Goal: Task Accomplishment & Management: Manage account settings

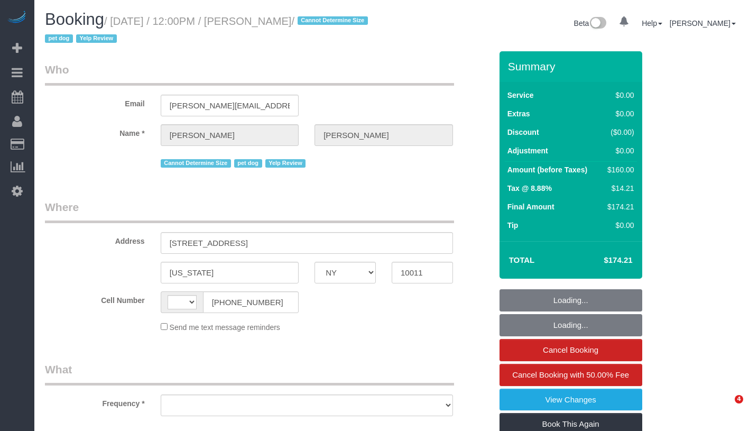
select select "NY"
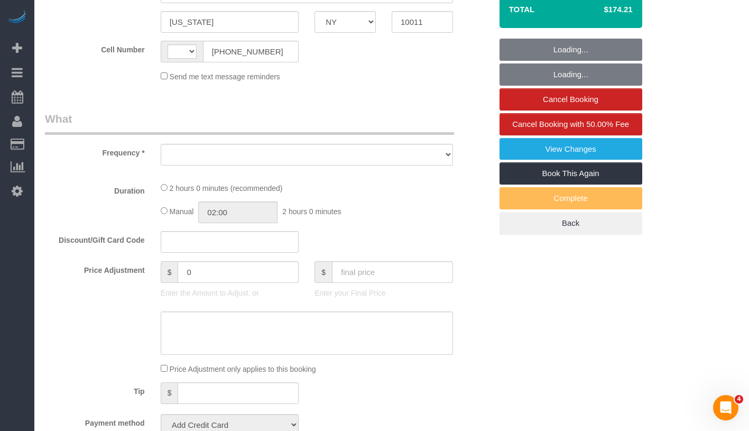
select select "number:60"
select select "number:90"
select select "number:15"
select select "number:7"
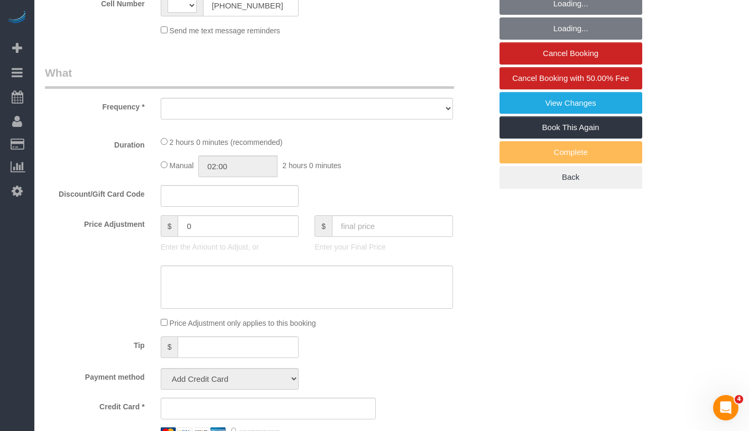
select select "string:US"
select select "object:979"
select select "string:stripe-pm_1QXRgm4VGloSiKo7aizFuQsZ"
select select "1"
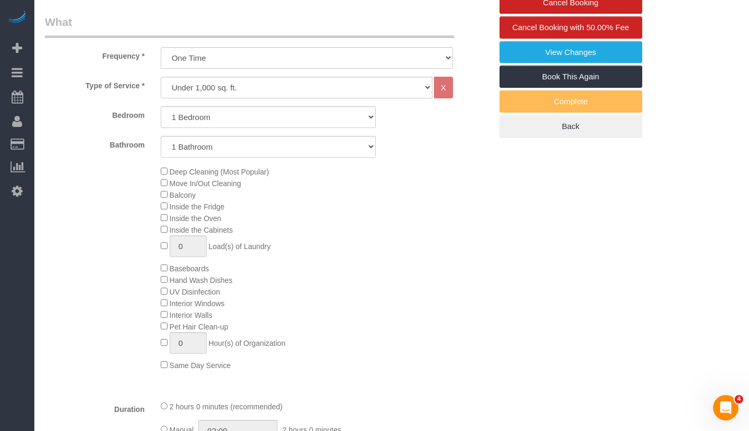
select select "spot1"
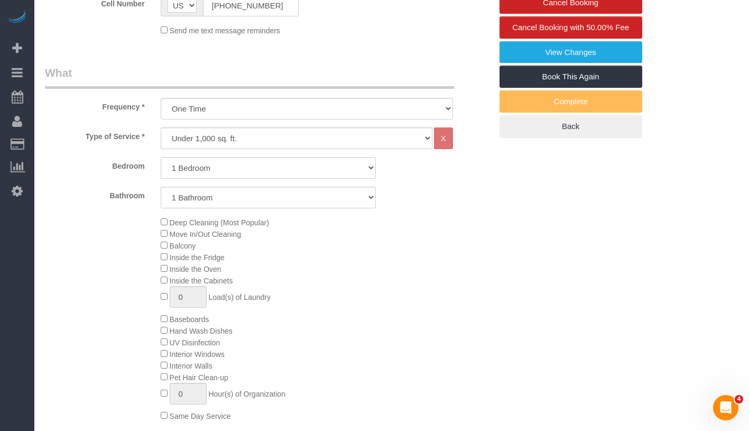
select select "object:1408"
select select "1"
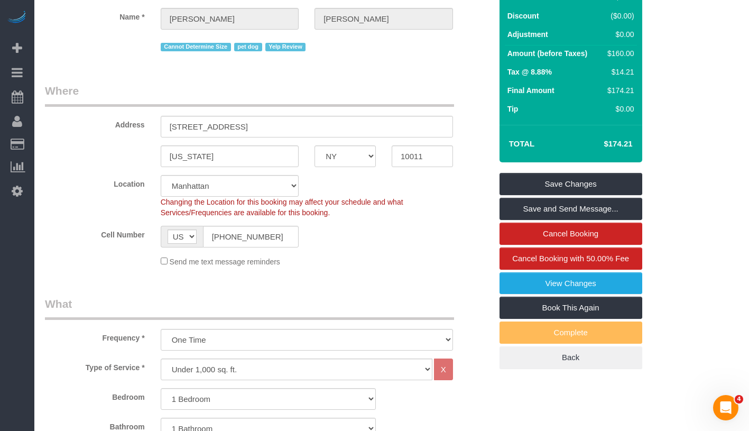
scroll to position [117, 0]
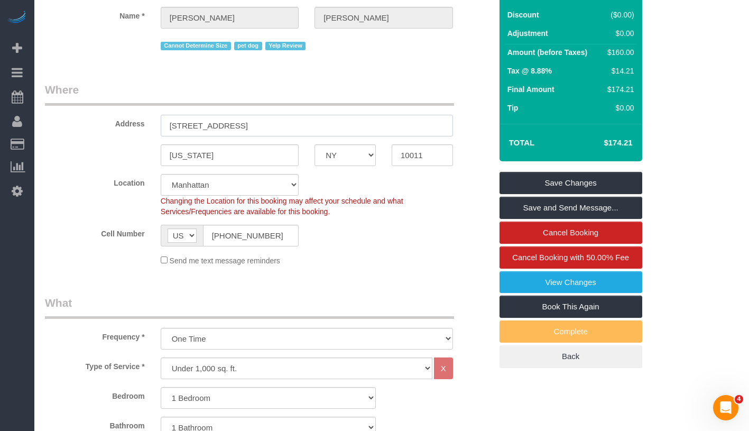
drag, startPoint x: 170, startPoint y: 122, endPoint x: 292, endPoint y: 122, distance: 122.7
click at [292, 122] on input "148 West 16th Street, Apt 4" at bounding box center [307, 126] width 292 height 22
drag, startPoint x: 398, startPoint y: 156, endPoint x: 448, endPoint y: 158, distance: 50.3
click at [448, 158] on input "10011" at bounding box center [422, 155] width 61 height 22
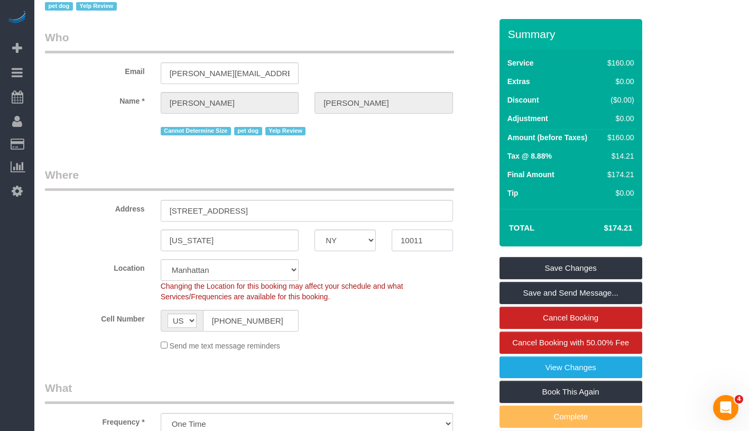
scroll to position [0, 0]
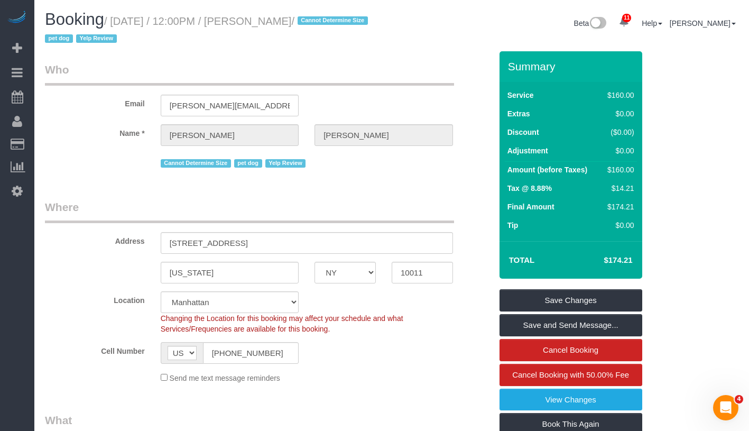
drag, startPoint x: 259, startPoint y: 17, endPoint x: 313, endPoint y: 17, distance: 53.9
click at [313, 17] on h1 "Booking / August 18, 2025 / 12:00PM / Tara Faye / Cannot Determine Size pet dog…" at bounding box center [214, 29] width 339 height 36
copy small "Tara Faye /"
drag, startPoint x: 183, startPoint y: 242, endPoint x: 297, endPoint y: 245, distance: 113.7
click at [297, 245] on input "[STREET_ADDRESS]" at bounding box center [307, 243] width 292 height 22
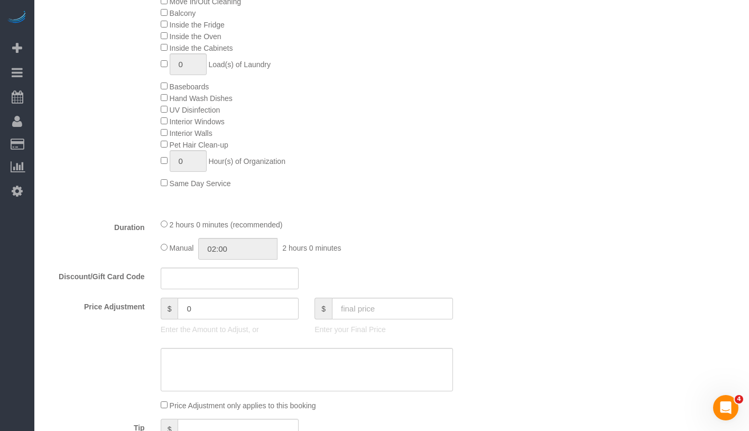
scroll to position [715, 0]
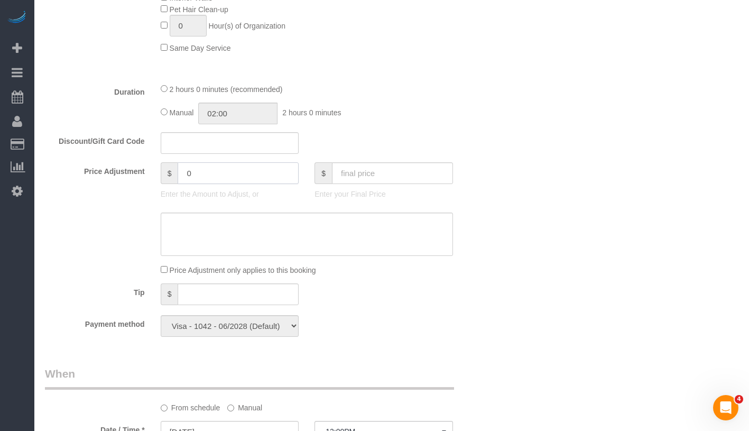
click at [201, 172] on input "0" at bounding box center [238, 173] width 121 height 22
type input "-25"
click at [217, 217] on textarea at bounding box center [307, 234] width 292 height 43
type textarea "C"
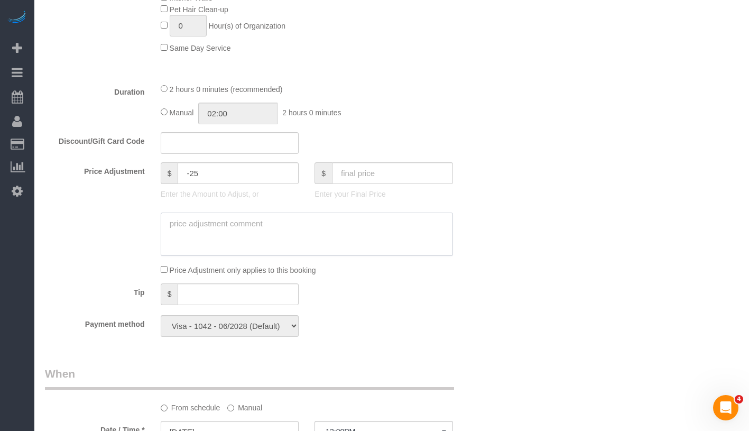
click at [228, 221] on textarea at bounding box center [307, 234] width 292 height 43
drag, startPoint x: 200, startPoint y: 224, endPoint x: 255, endPoint y: 225, distance: 55.0
click at [255, 225] on textarea at bounding box center [307, 234] width 292 height 43
type textarea "Cleaner was late."
click at [504, 161] on div "Who Email tara.f.g@gmail.com Name * Tara Faye Cannot Determine Size pet dog Yel…" at bounding box center [392, 236] width 694 height 1801
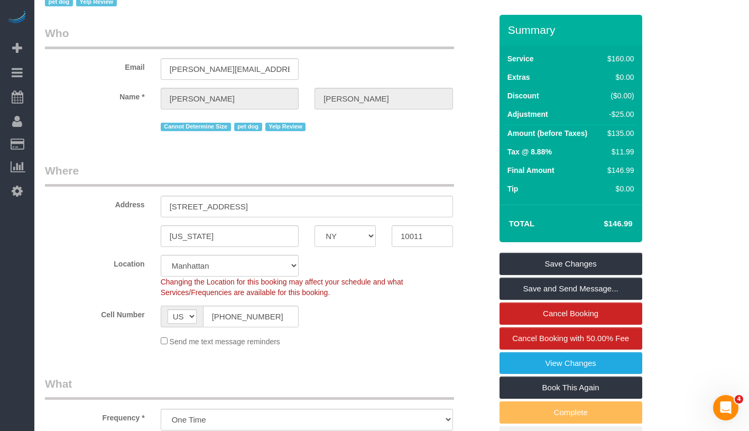
scroll to position [0, 0]
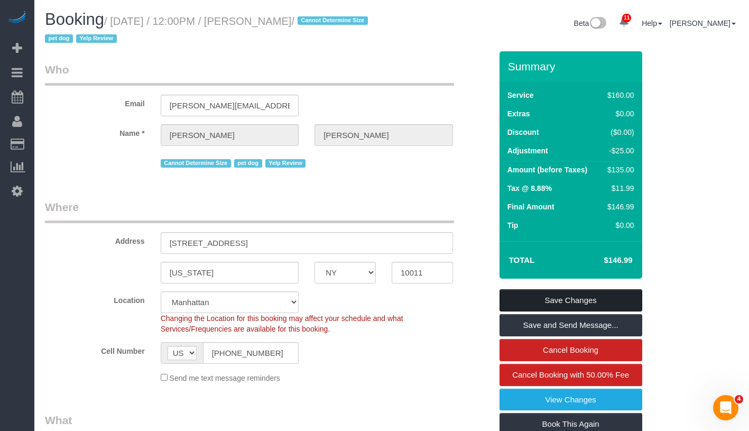
click at [617, 301] on link "Save Changes" at bounding box center [571, 300] width 143 height 22
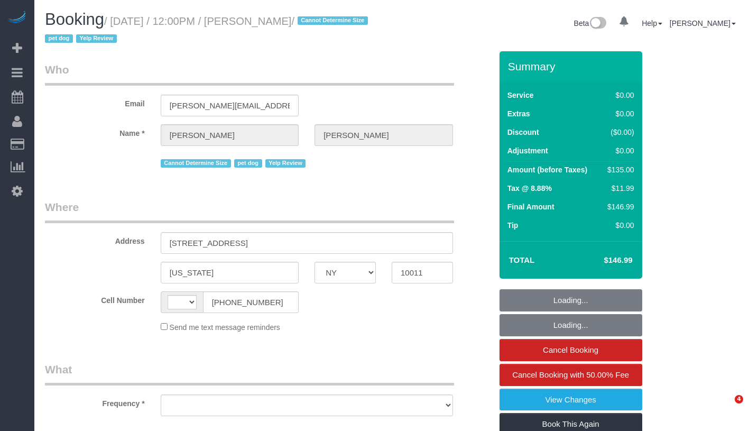
select select "NY"
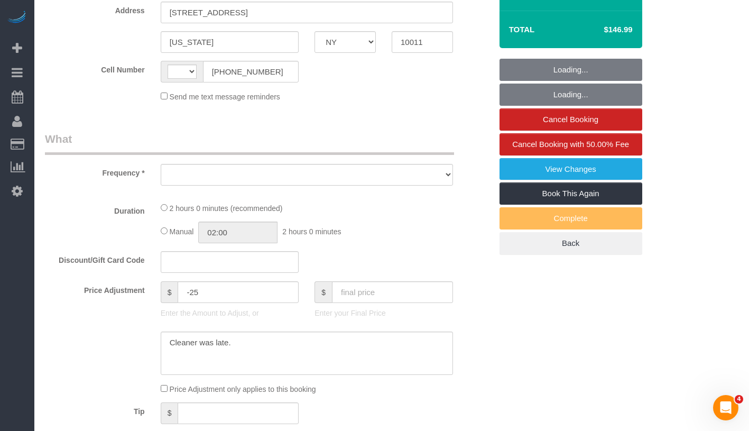
select select "object:477"
select select "number:60"
select select "number:90"
select select "number:15"
select select "number:7"
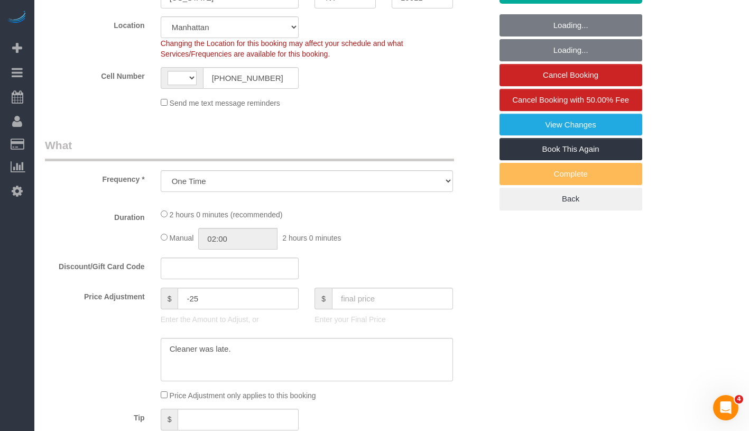
select select "object:976"
select select "string:[GEOGRAPHIC_DATA]"
select select "1"
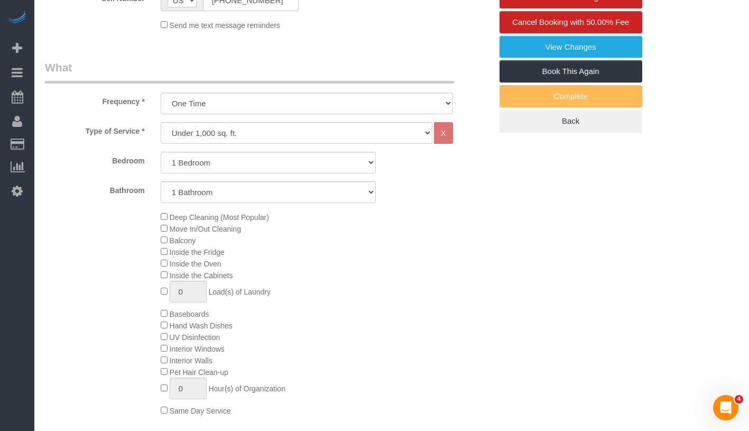
select select "spot1"
select select "1"
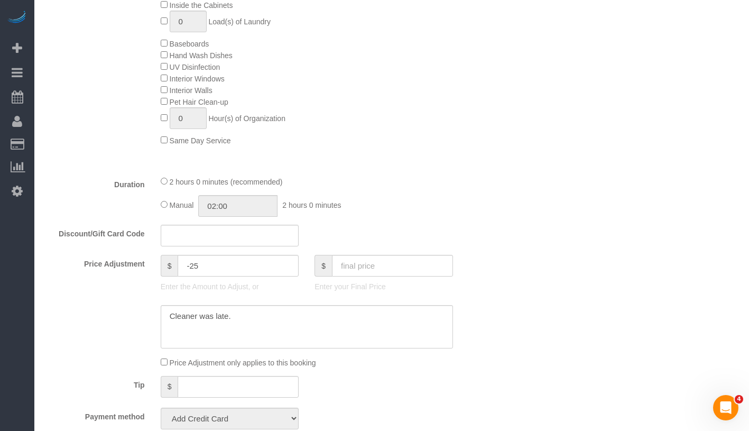
select select "string:stripe-pm_1QXRgm4VGloSiKo7aizFuQsZ"
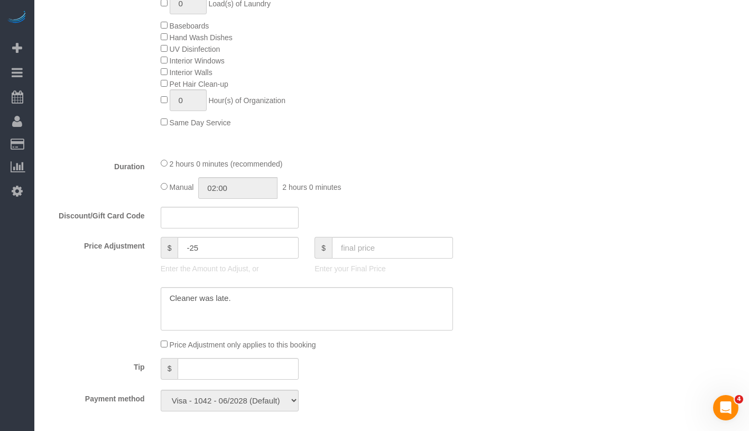
scroll to position [878, 0]
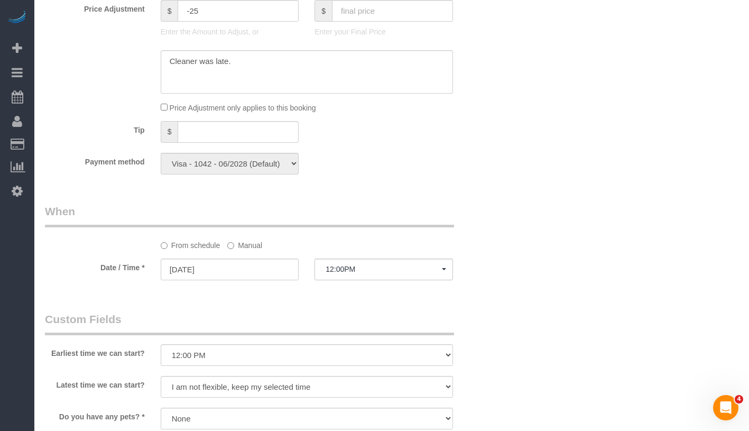
click at [239, 247] on label "Manual" at bounding box center [244, 243] width 35 height 14
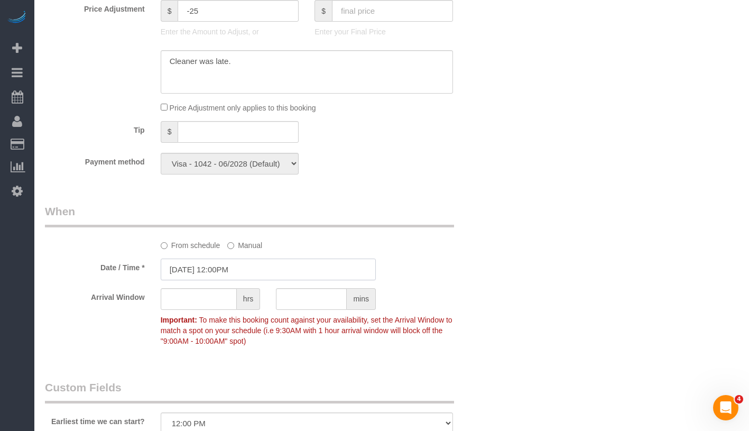
click at [239, 272] on input "08/18/2025 12:00PM" at bounding box center [268, 270] width 215 height 22
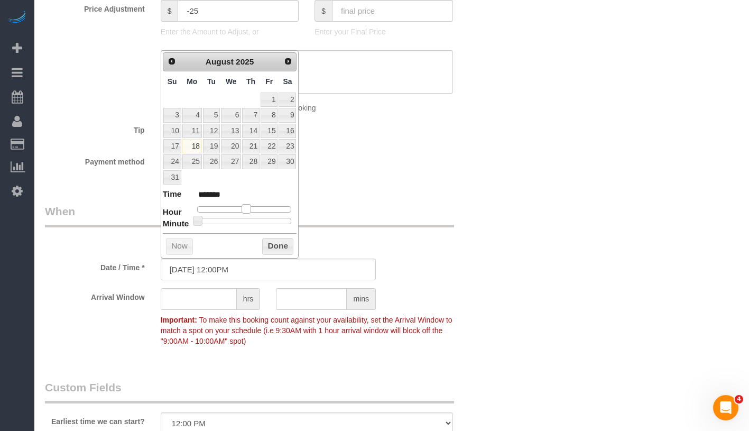
type input "08/18/2025 1:00PM"
type input "******"
type input "08/18/2025 2:00PM"
type input "******"
drag, startPoint x: 249, startPoint y: 208, endPoint x: 257, endPoint y: 208, distance: 8.5
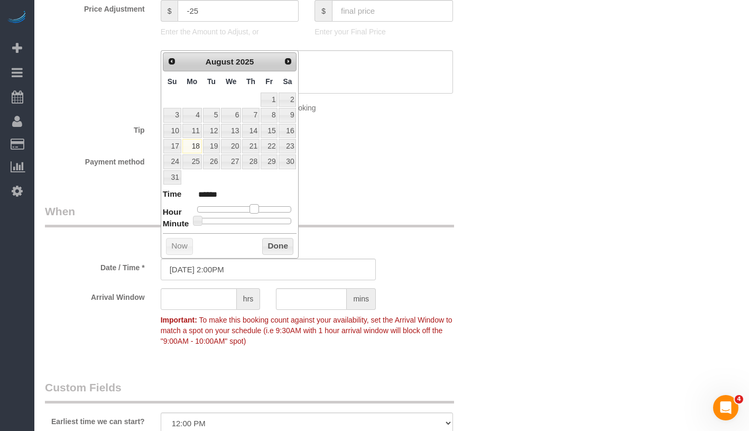
click at [257, 208] on span at bounding box center [255, 209] width 10 height 10
click at [266, 243] on button "Done" at bounding box center [277, 246] width 31 height 17
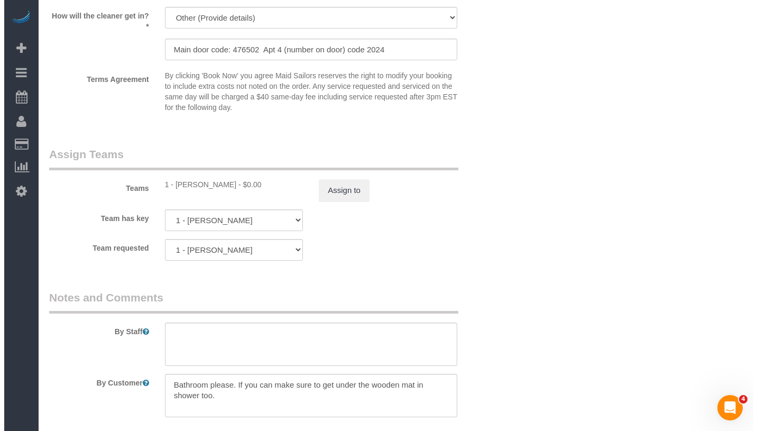
scroll to position [1443, 0]
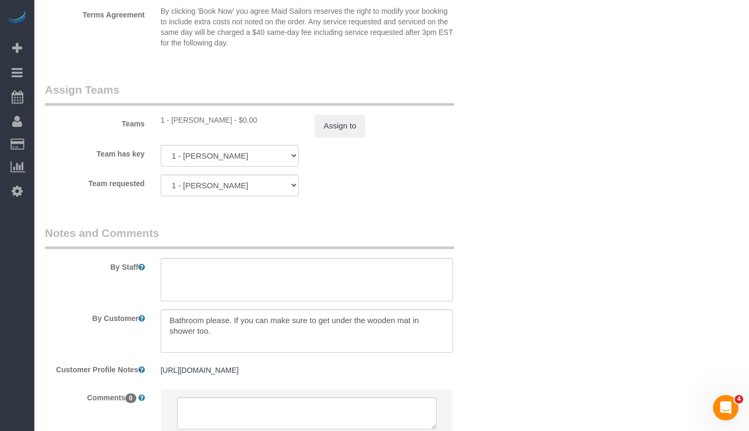
click at [336, 104] on legend "Assign Teams" at bounding box center [249, 94] width 409 height 24
click at [335, 121] on button "Assign to" at bounding box center [340, 126] width 51 height 22
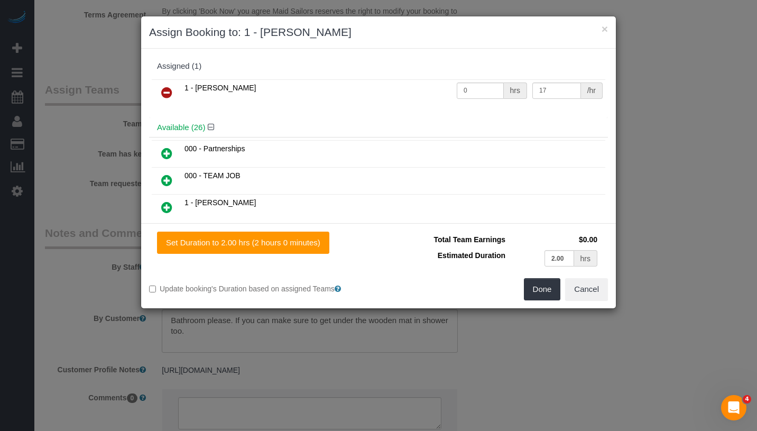
click at [167, 88] on icon at bounding box center [166, 92] width 11 height 13
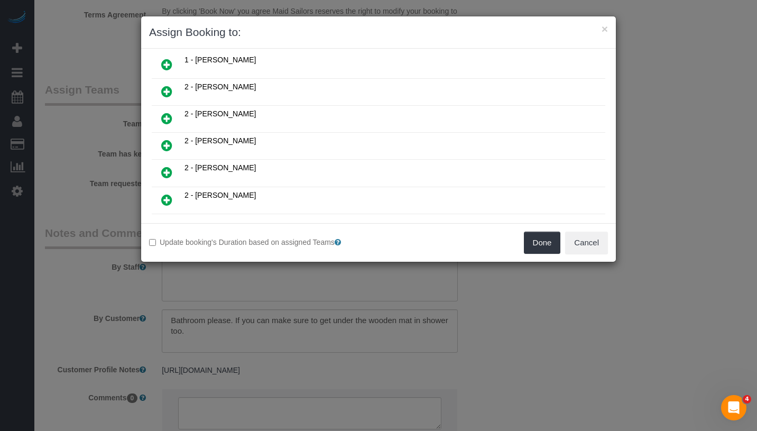
click at [167, 139] on icon at bounding box center [166, 145] width 11 height 13
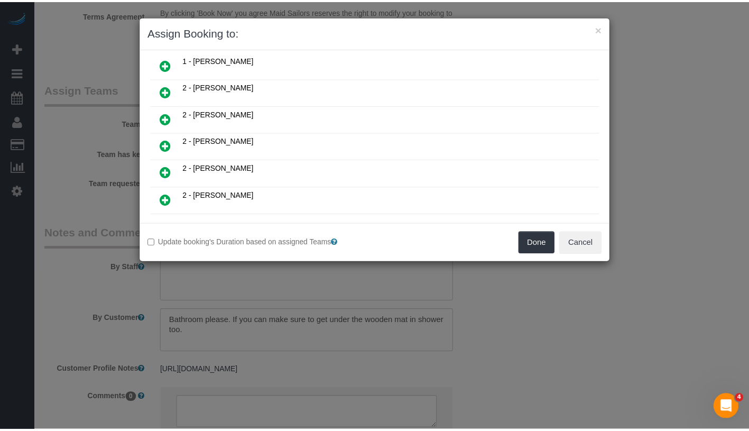
scroll to position [439, 0]
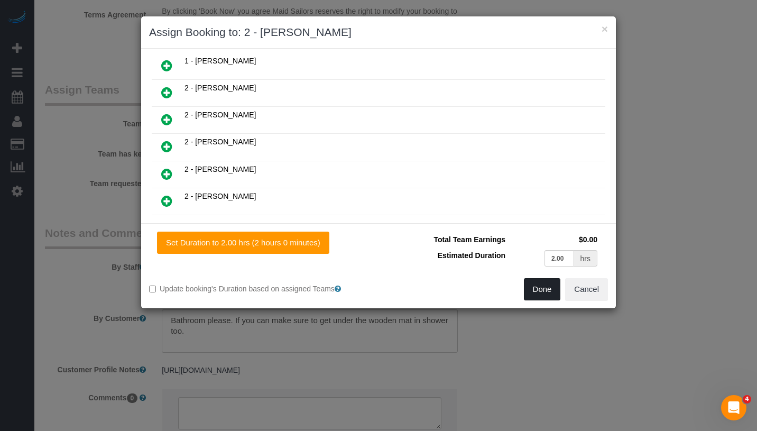
click at [545, 293] on button "Done" at bounding box center [542, 289] width 37 height 22
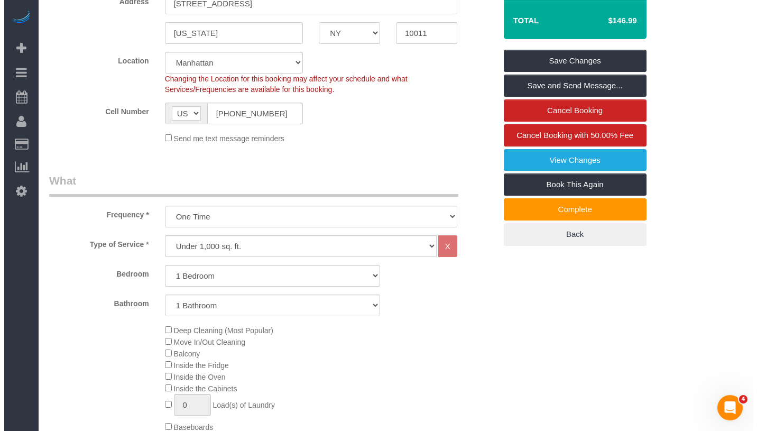
scroll to position [0, 0]
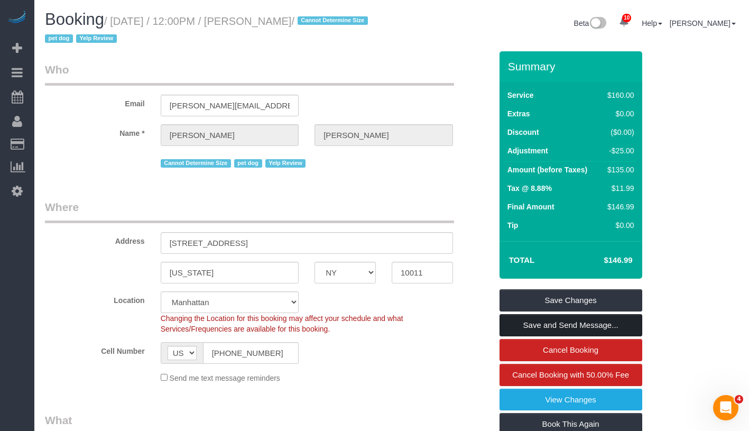
click at [622, 328] on link "Save and Send Message..." at bounding box center [571, 325] width 143 height 22
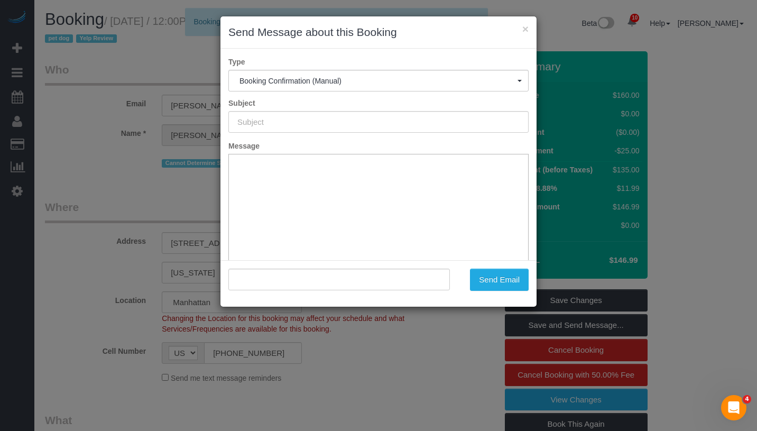
type input "Cleaning Confirmed for 08/18/2025 at 2:00pm"
type input ""Tara Faye" <tara.f.g@gmail.com>"
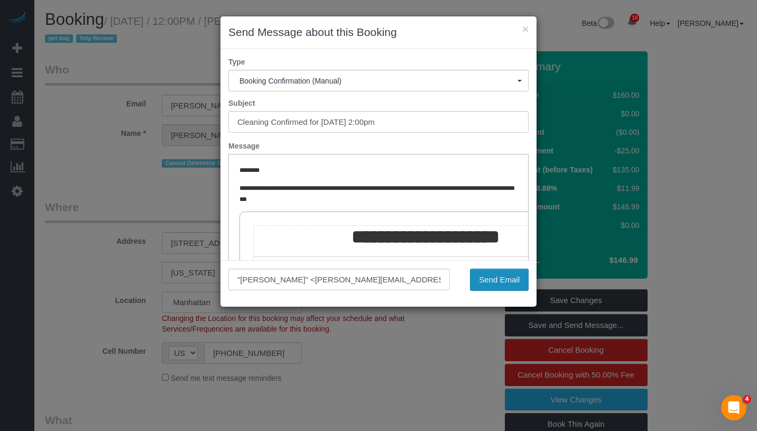
click at [505, 287] on button "Send Email" at bounding box center [499, 280] width 59 height 22
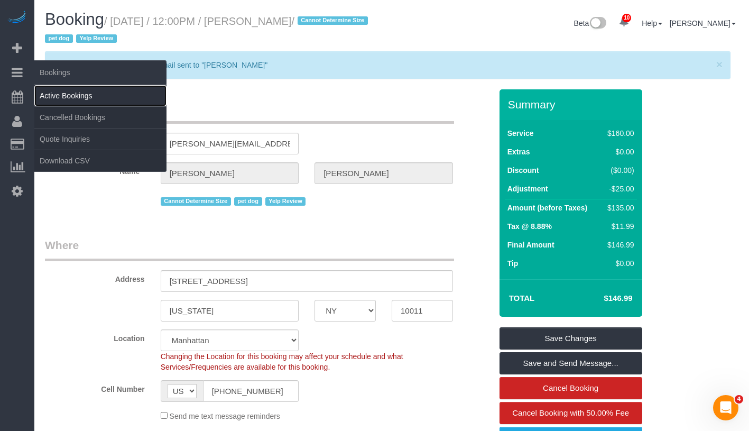
click at [86, 93] on link "Active Bookings" at bounding box center [100, 95] width 132 height 21
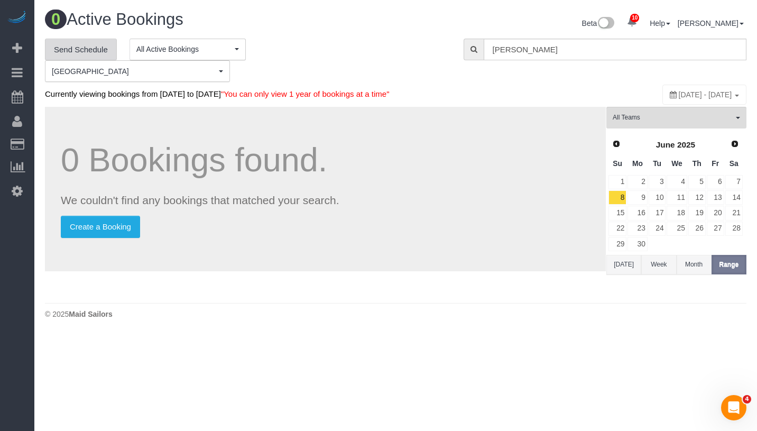
click at [91, 55] on link "Send Schedule" at bounding box center [81, 50] width 72 height 22
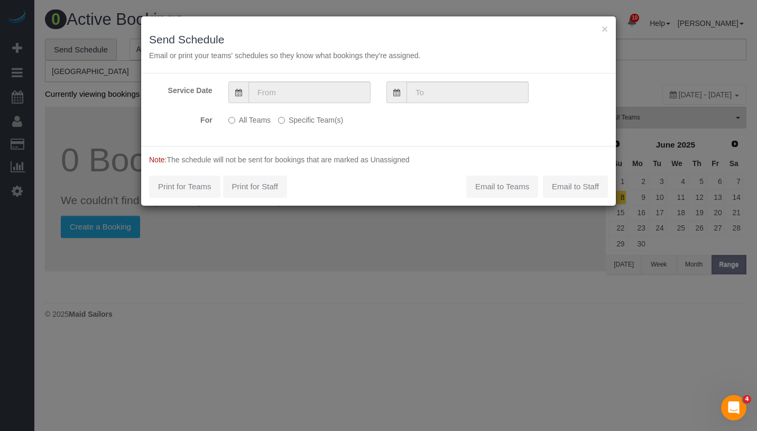
click at [302, 117] on label "Specific Team(s)" at bounding box center [310, 118] width 65 height 14
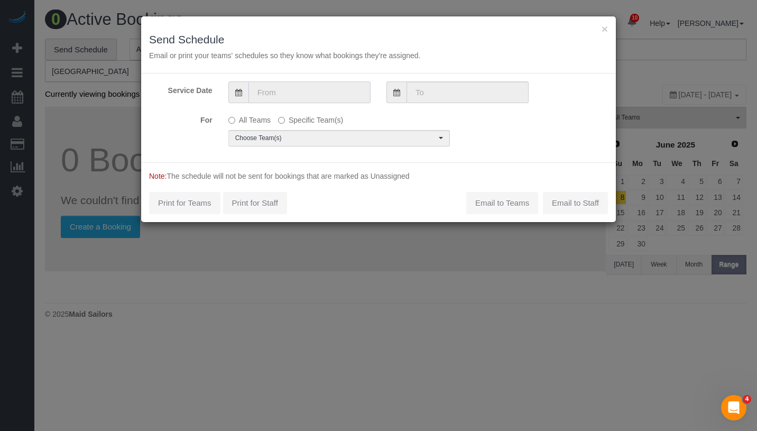
click at [325, 89] on input "text" at bounding box center [310, 92] width 122 height 22
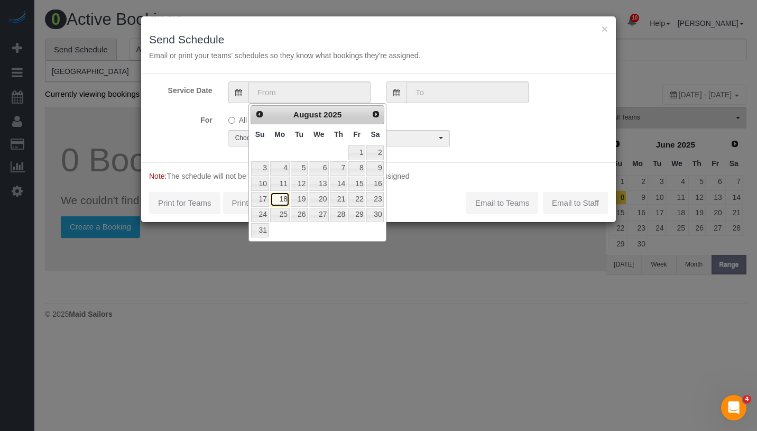
click at [283, 203] on link "18" at bounding box center [280, 199] width 20 height 14
type input "08/18/2025"
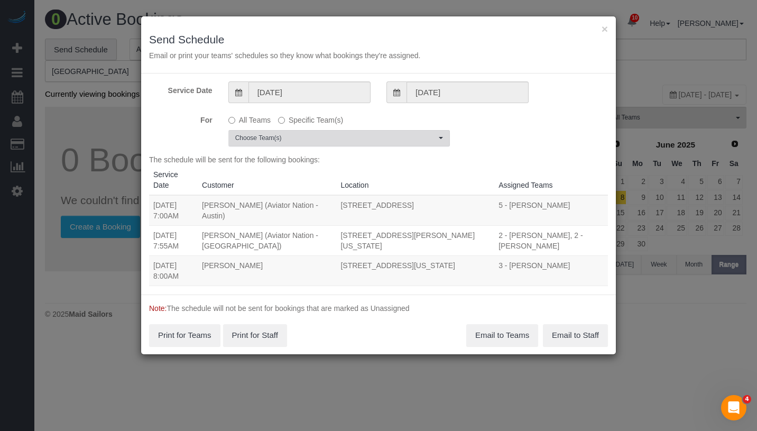
click at [334, 141] on span "Choose Team(s)" at bounding box center [335, 138] width 201 height 9
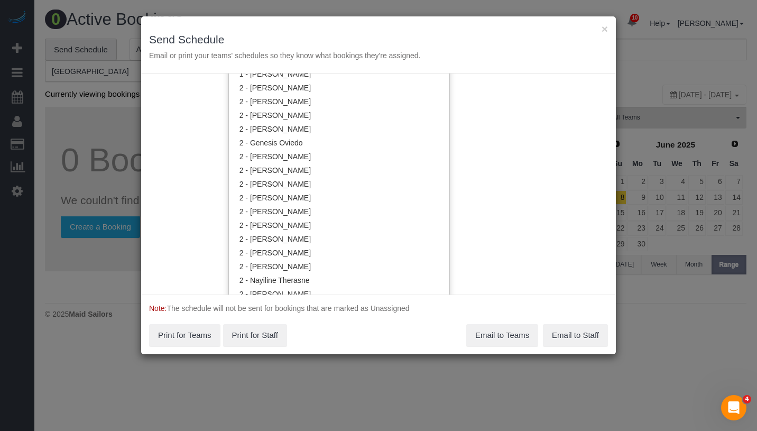
scroll to position [678, 0]
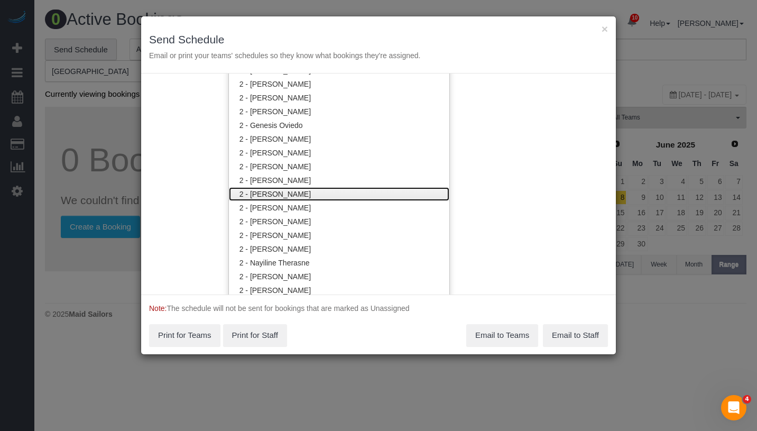
click at [315, 191] on link "2 - [PERSON_NAME]" at bounding box center [339, 194] width 221 height 14
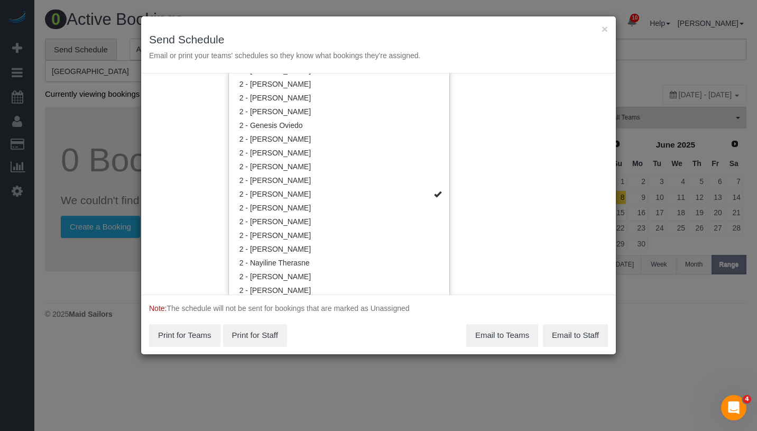
click at [507, 183] on div "Service Date 08/18/2025 08/18/2025 For All Teams Specific Team(s) 2 - Luis Mane…" at bounding box center [378, 184] width 475 height 221
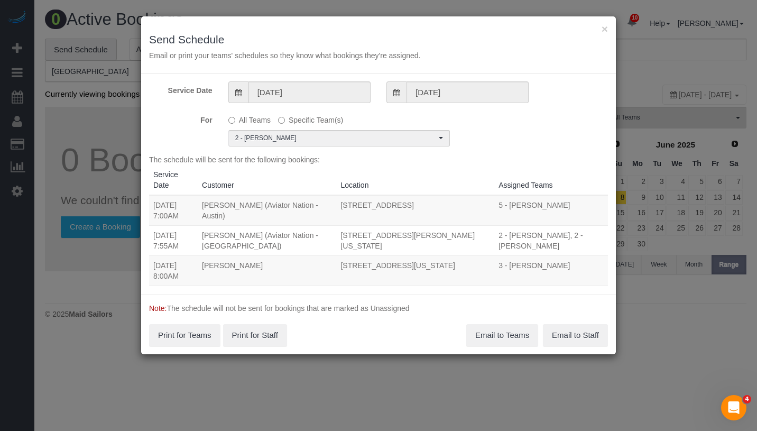
scroll to position [0, 0]
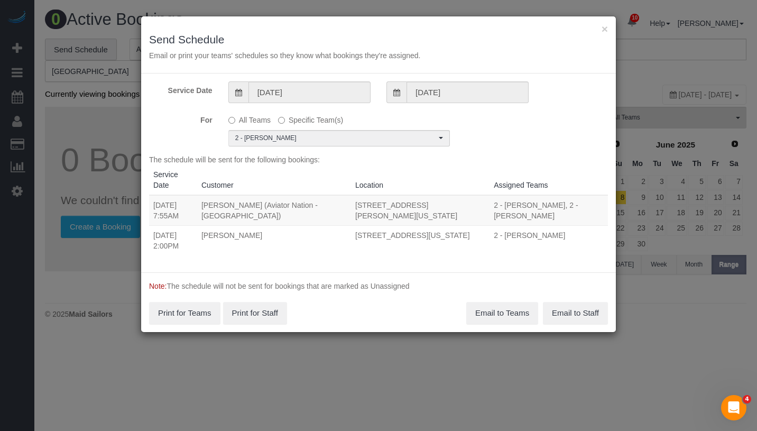
drag, startPoint x: 150, startPoint y: 224, endPoint x: 420, endPoint y: 242, distance: 270.8
click at [420, 242] on tr "08/18/2025 2:00PM Tara Faye 148 West 16th Street, Apt 4, New York, NY 10011 2 -…" at bounding box center [378, 240] width 459 height 30
copy tr "08/18/2025 2:00PM Tara Faye 148 West 16th Street, Apt 4, New York, NY 10011"
click at [506, 303] on button "Email to Teams" at bounding box center [502, 313] width 72 height 22
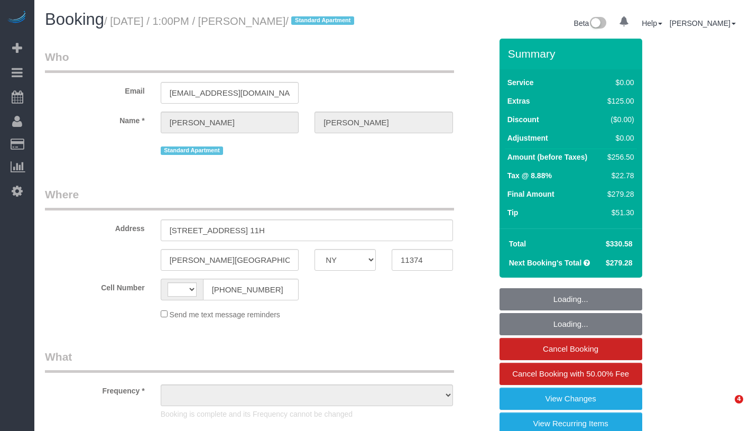
select select "NY"
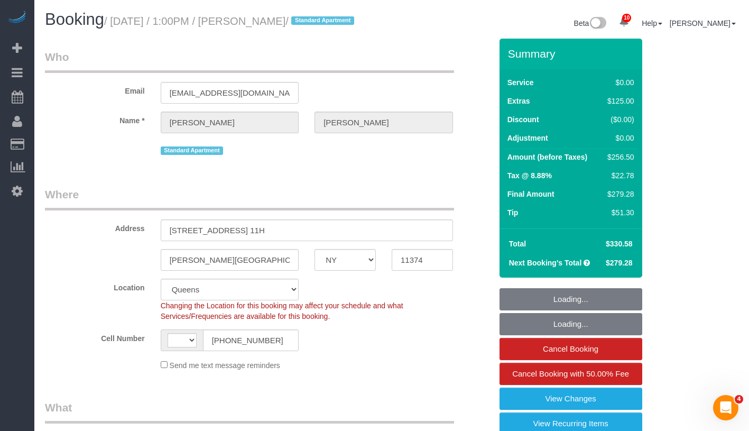
select select "object:483"
select select "string:US"
select select "string:stripe-pm_1PYAHI4VGloSiKo79lVMBurU"
select select "number:89"
select select "number:90"
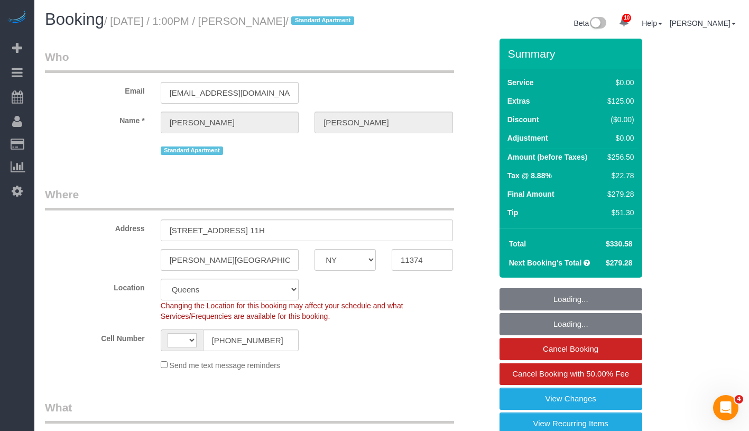
select select "number:15"
select select "number:6"
select select "1"
select select "spot1"
select select "1"
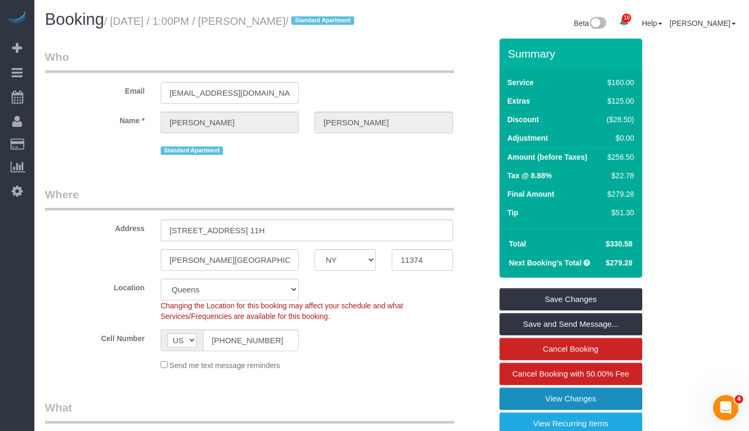
click at [627, 407] on link "View Changes" at bounding box center [571, 399] width 143 height 22
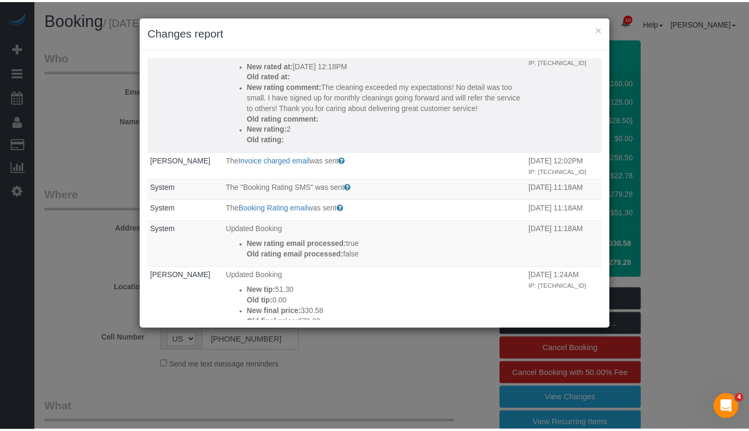
scroll to position [177, 0]
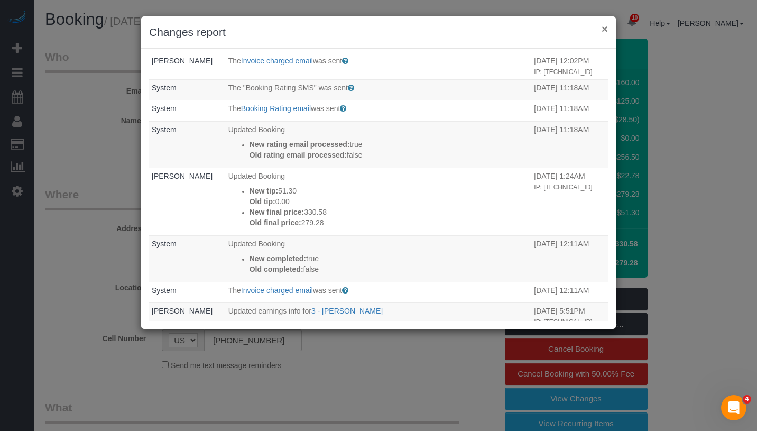
click at [602, 29] on button "×" at bounding box center [605, 28] width 6 height 11
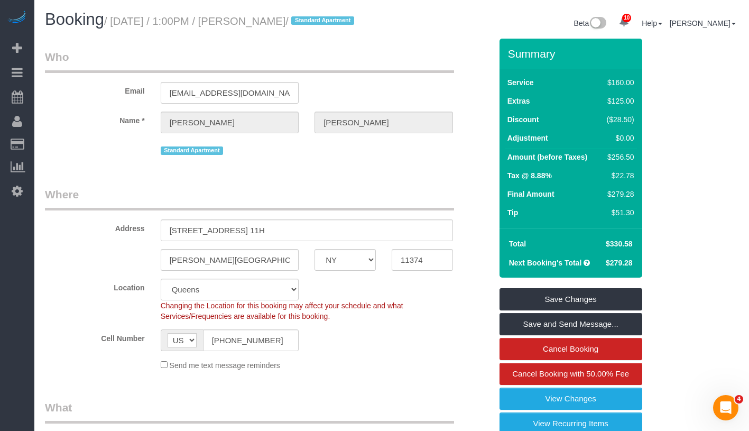
drag, startPoint x: 256, startPoint y: 20, endPoint x: 332, endPoint y: 20, distance: 75.6
click at [332, 20] on small "/ August 17, 2025 / 1:00PM / Miguel Centeno / Standard Apartment" at bounding box center [230, 21] width 253 height 12
copy small "Miguel Centeno"
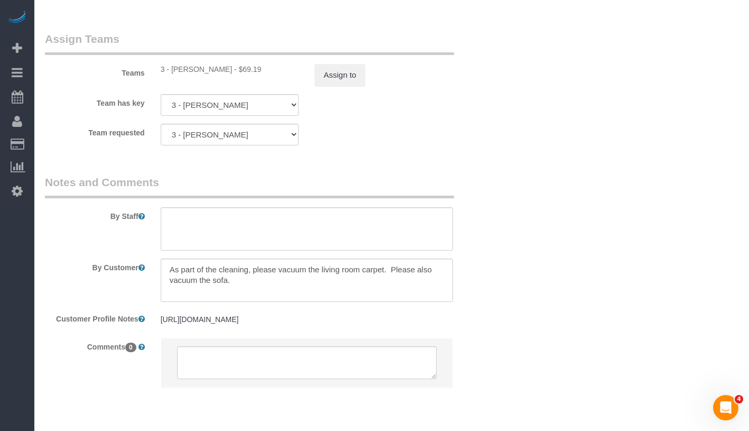
scroll to position [1489, 0]
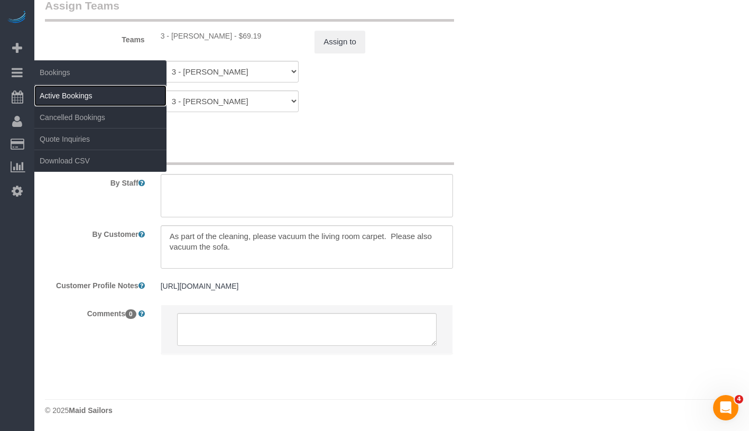
click at [66, 95] on link "Active Bookings" at bounding box center [100, 95] width 132 height 21
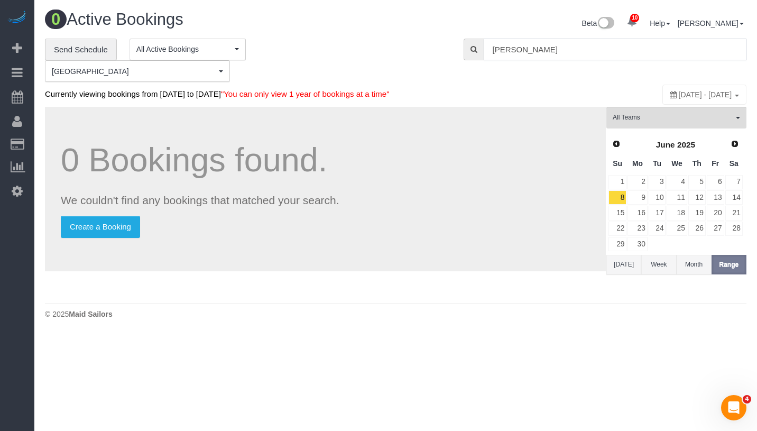
click at [608, 52] on input "felicia ahlberg" at bounding box center [615, 50] width 263 height 22
paste input "[PERSON_NAME]"
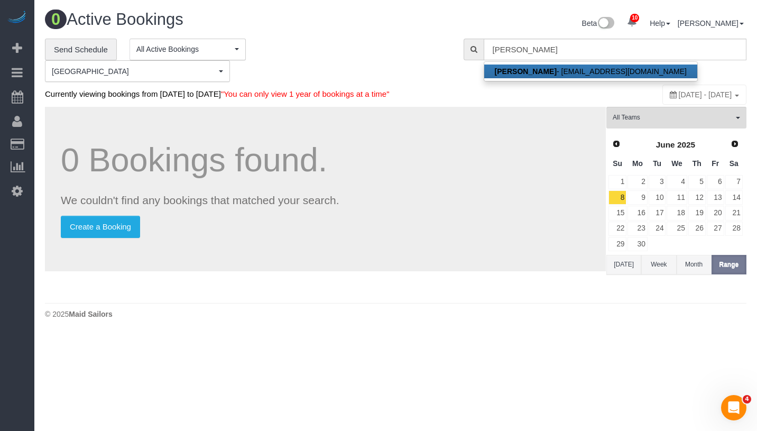
click at [601, 70] on link "Miguel Centeno - miguelvoice@yahoo.com" at bounding box center [590, 72] width 213 height 14
type input "[EMAIL_ADDRESS][DOMAIN_NAME]"
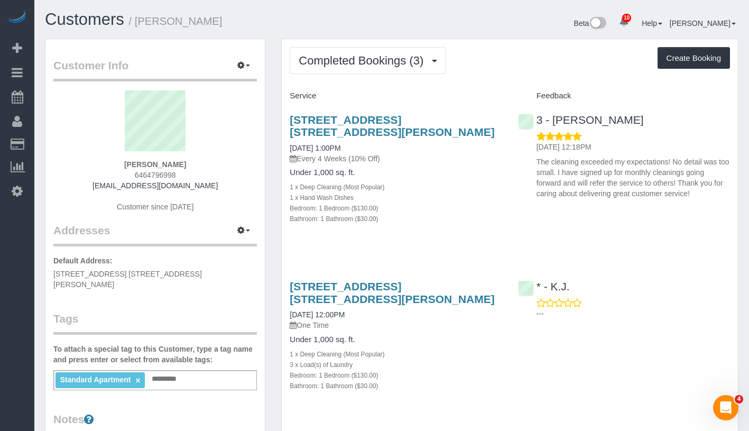
click at [211, 370] on div "Standard Apartment × Add a tag" at bounding box center [155, 380] width 204 height 20
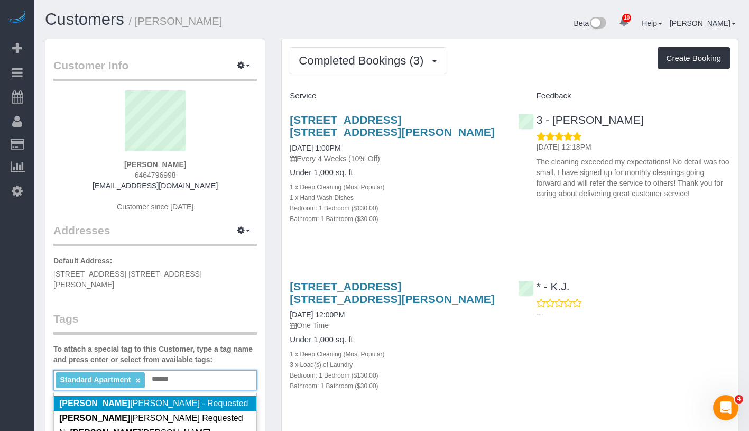
type input "******"
click at [201, 396] on li "Martha Chicaiza - Requested" at bounding box center [155, 403] width 203 height 15
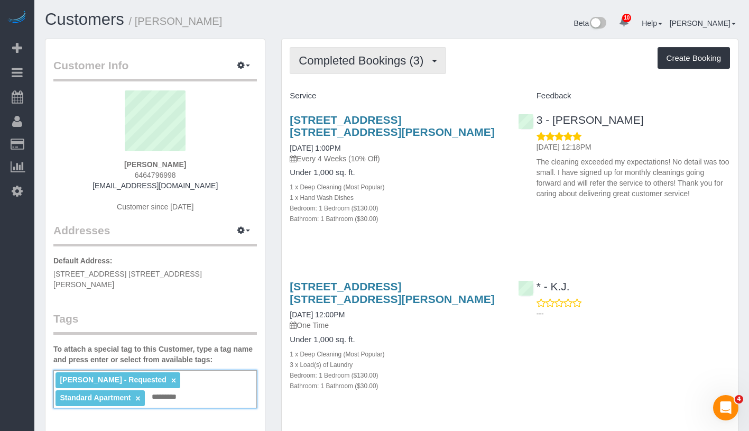
click at [382, 59] on span "Completed Bookings (3)" at bounding box center [364, 60] width 130 height 13
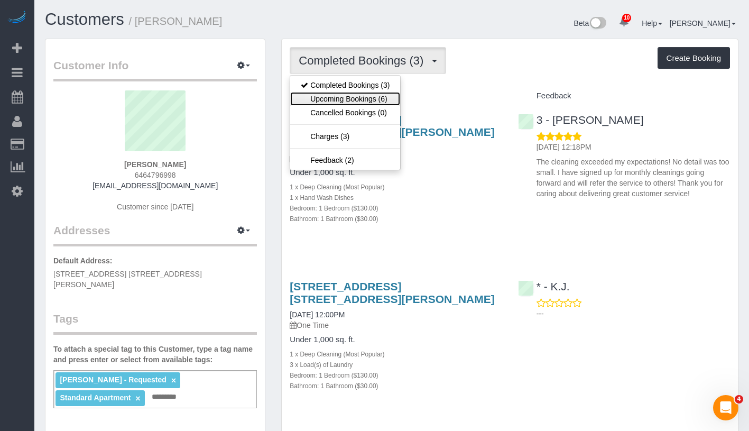
click at [371, 96] on link "Upcoming Bookings (6)" at bounding box center [345, 99] width 110 height 14
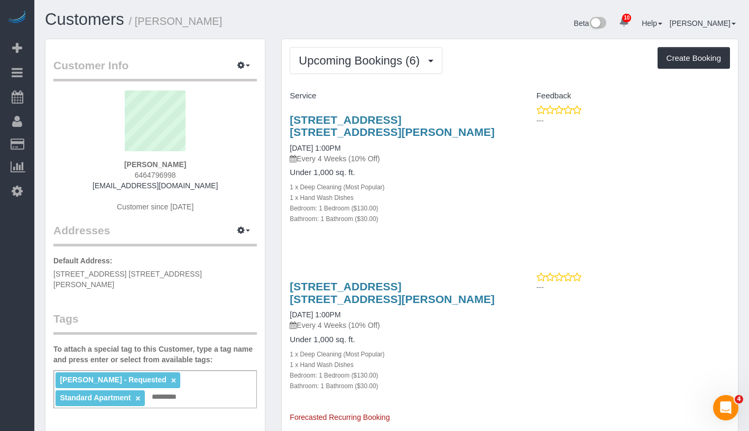
drag, startPoint x: 123, startPoint y: 163, endPoint x: 189, endPoint y: 164, distance: 66.6
click at [189, 164] on div "Miguel Centeno 6464796998 miguelvoice@yahoo.com Customer since 2024" at bounding box center [155, 156] width 204 height 132
copy strong "Miguel Centeno"
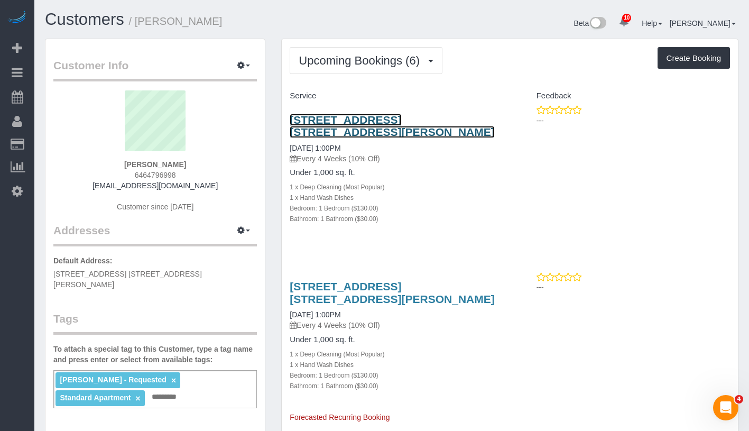
click at [357, 132] on link "61-55 Junction Boulevard, Apt. 11h, Rego Park, NY 11374" at bounding box center [392, 126] width 205 height 24
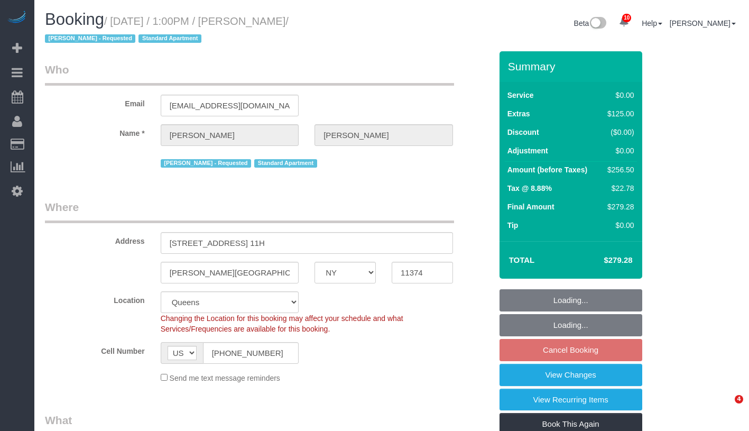
select select "NY"
select select "1"
select select "spot6"
select select "number:89"
select select "number:90"
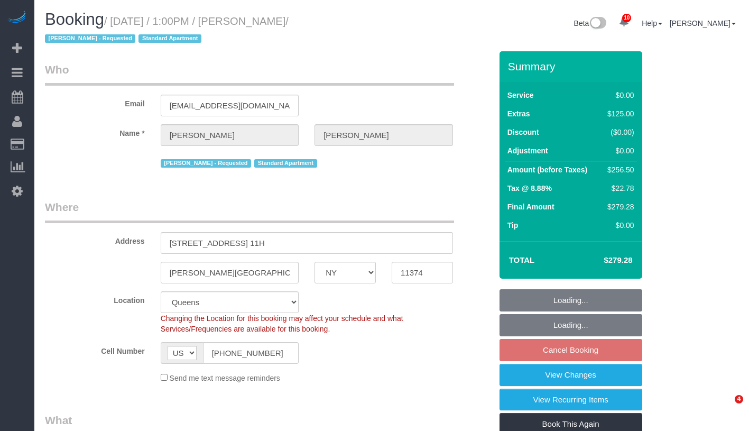
select select "number:15"
select select "number:6"
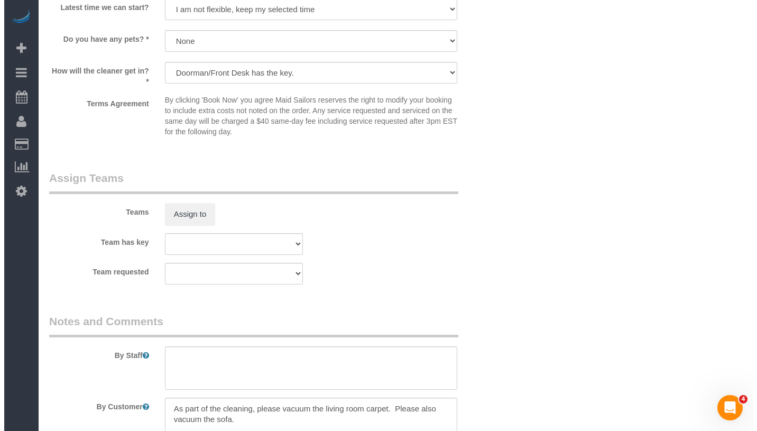
scroll to position [1428, 0]
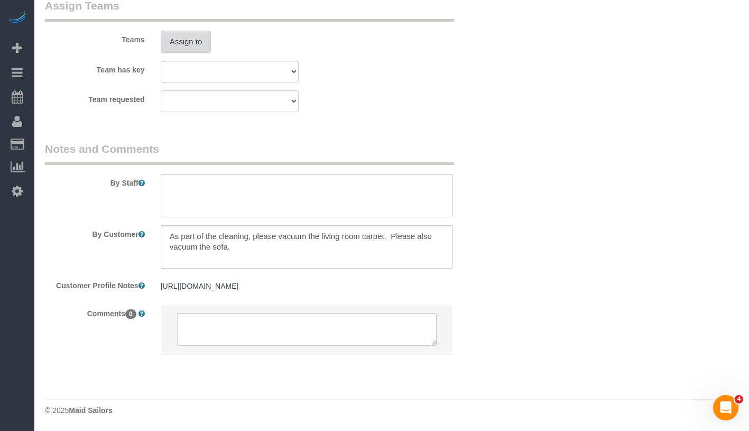
click at [188, 40] on button "Assign to" at bounding box center [186, 42] width 51 height 22
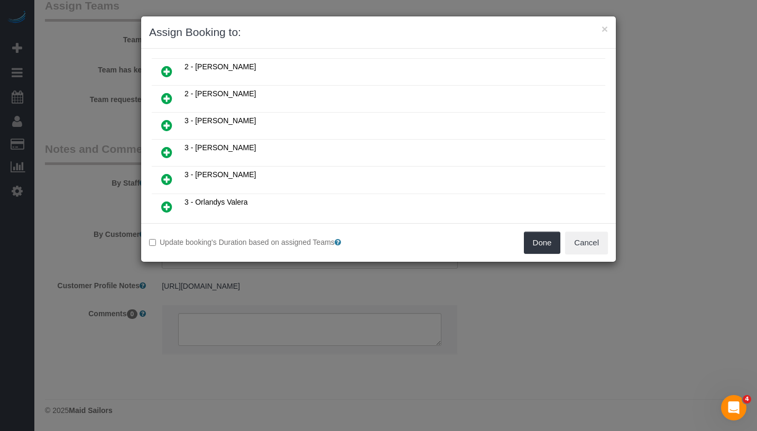
scroll to position [484, 0]
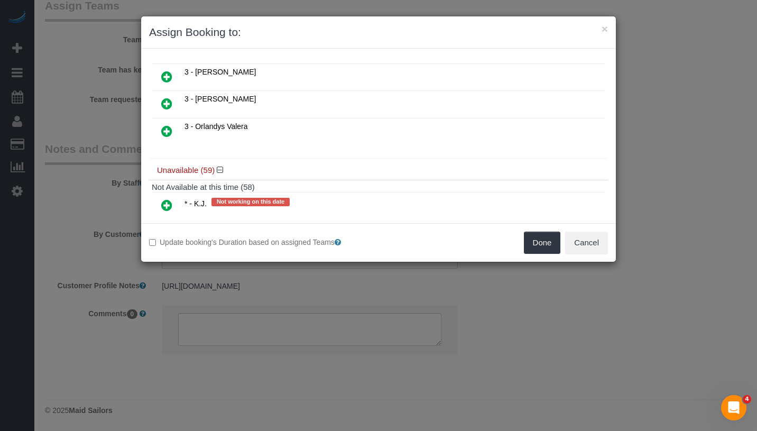
click at [161, 97] on icon at bounding box center [166, 103] width 11 height 13
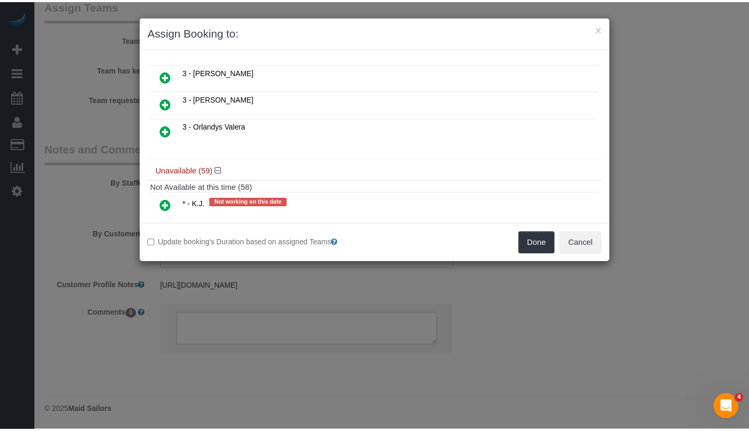
scroll to position [509, 0]
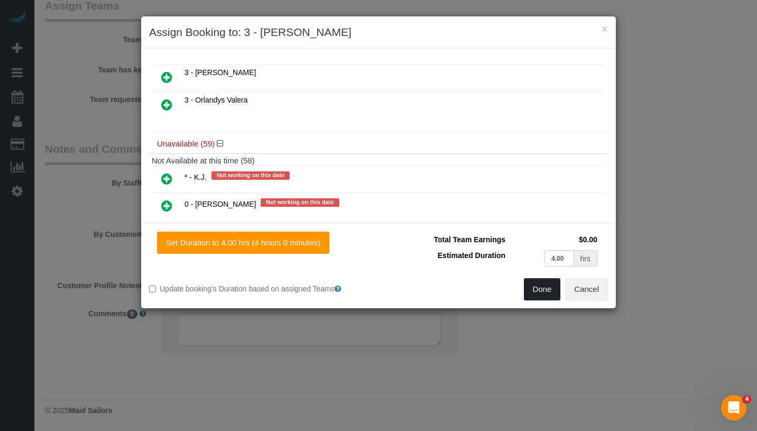
click at [534, 288] on button "Done" at bounding box center [542, 289] width 37 height 22
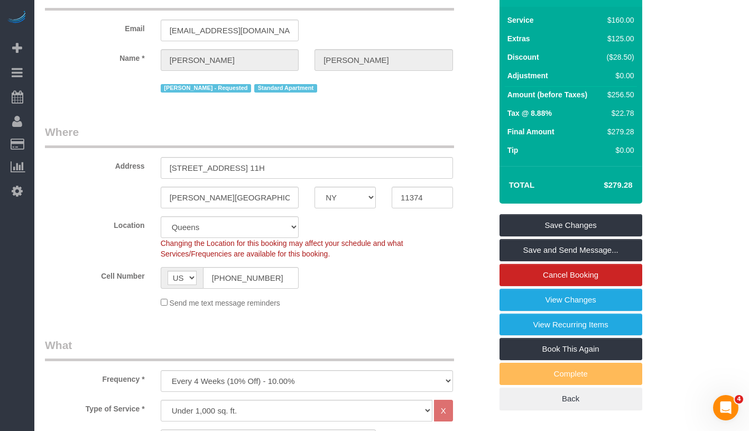
scroll to position [0, 0]
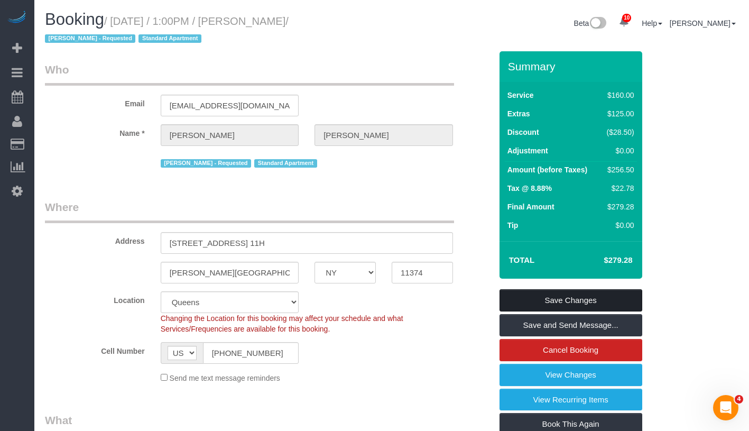
click at [633, 293] on link "Save Changes" at bounding box center [571, 300] width 143 height 22
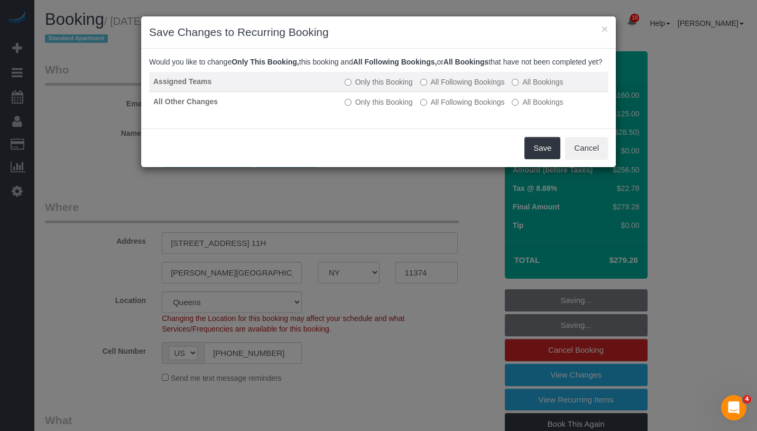
click at [449, 87] on label "All Following Bookings" at bounding box center [462, 82] width 85 height 11
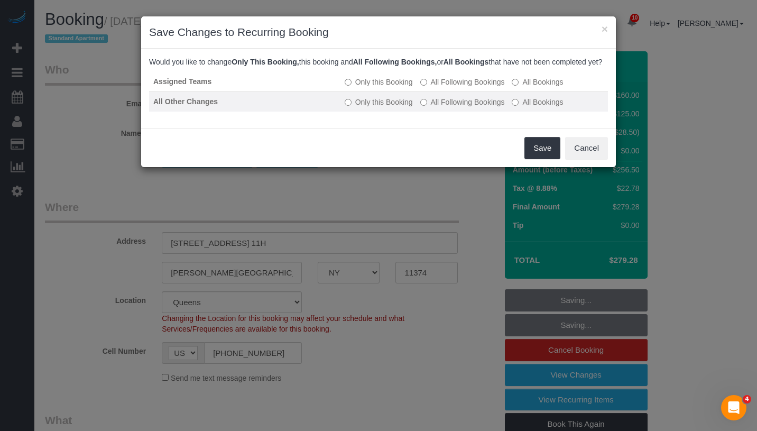
click at [446, 107] on label "All Following Bookings" at bounding box center [462, 102] width 85 height 11
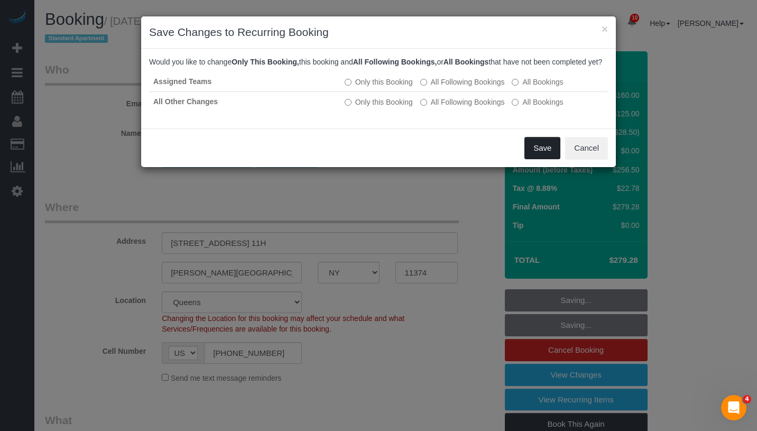
click at [546, 158] on button "Save" at bounding box center [543, 148] width 36 height 22
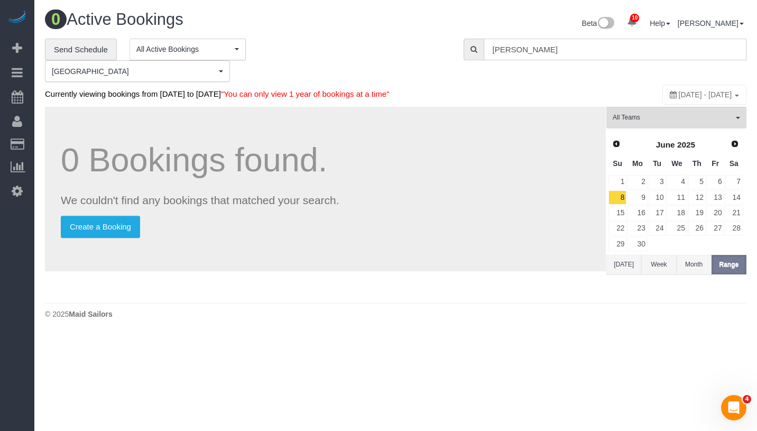
click at [587, 50] on input "Miguel Centeno" at bounding box center [615, 50] width 263 height 22
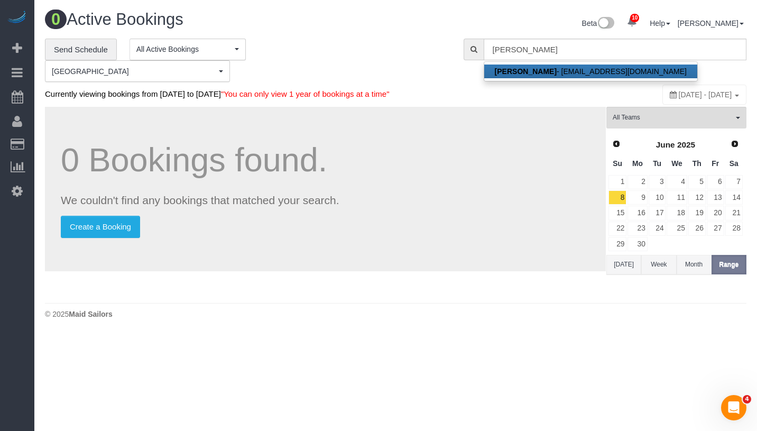
click at [584, 69] on link "Miguel Centeno - miguelvoice@yahoo.com" at bounding box center [590, 72] width 213 height 14
type input "[EMAIL_ADDRESS][DOMAIN_NAME]"
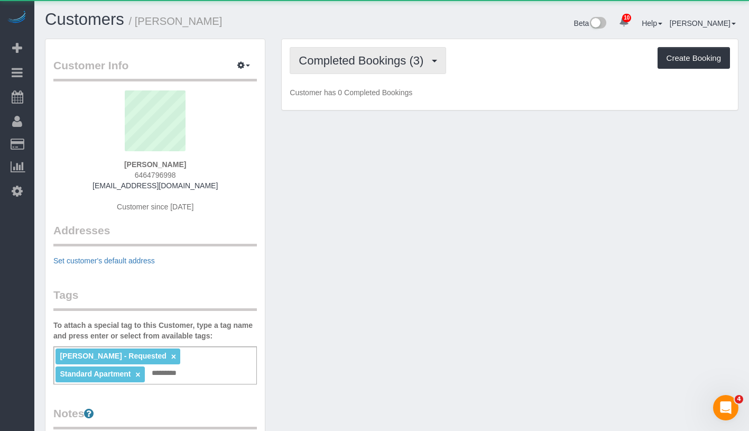
click at [373, 56] on span "Completed Bookings (3)" at bounding box center [364, 60] width 130 height 13
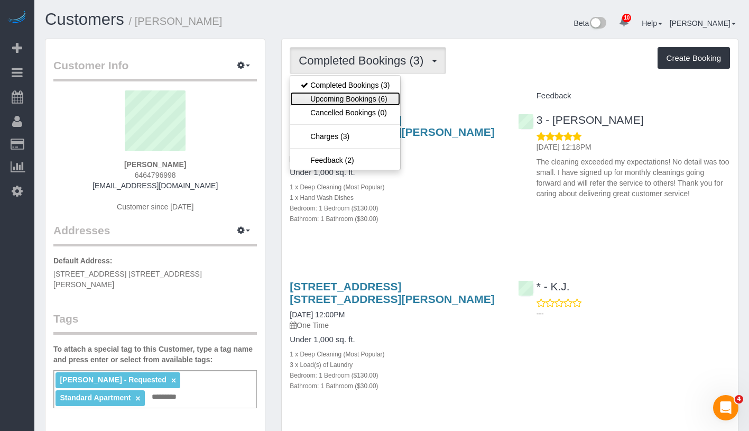
click at [362, 103] on link "Upcoming Bookings (6)" at bounding box center [345, 99] width 110 height 14
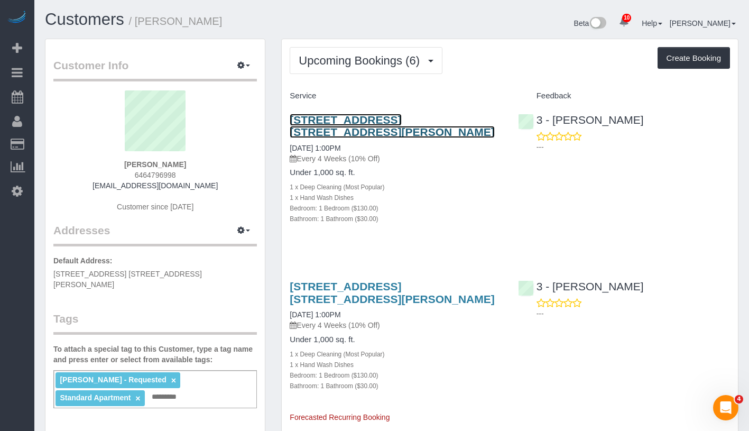
click at [353, 120] on link "61-55 Junction Boulevard, Apt. 11h, Rego Park, NY 11374" at bounding box center [392, 126] width 205 height 24
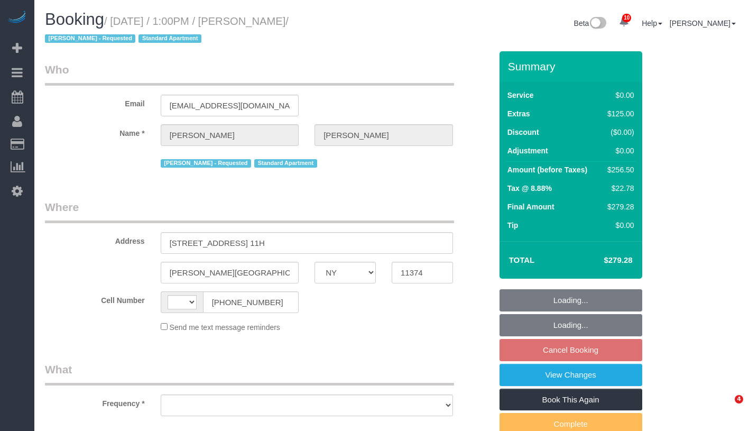
select select "NY"
select select "number:89"
select select "number:90"
select select "number:15"
select select "number:6"
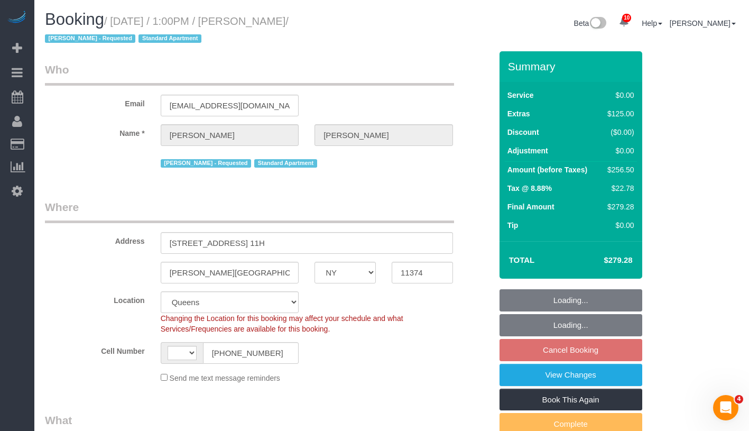
select select "string:stripe-pm_1PYAHI4VGloSiKo79lVMBurU"
select select "1"
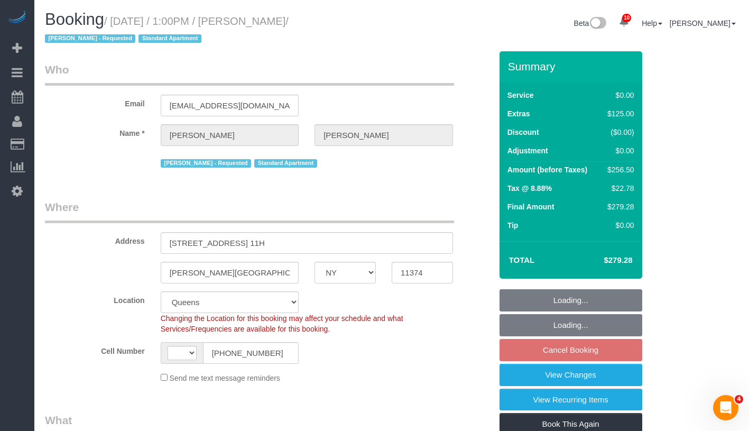
scroll to position [225, 0]
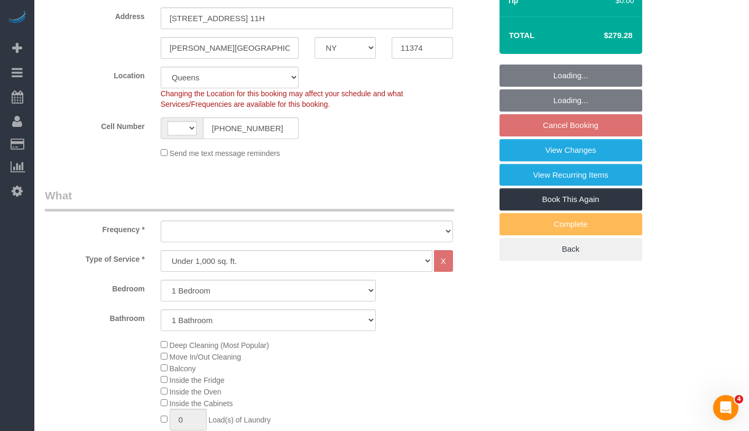
select select "string:[GEOGRAPHIC_DATA]"
select select "object:966"
select select "spot6"
select select "1"
select select "object:1409"
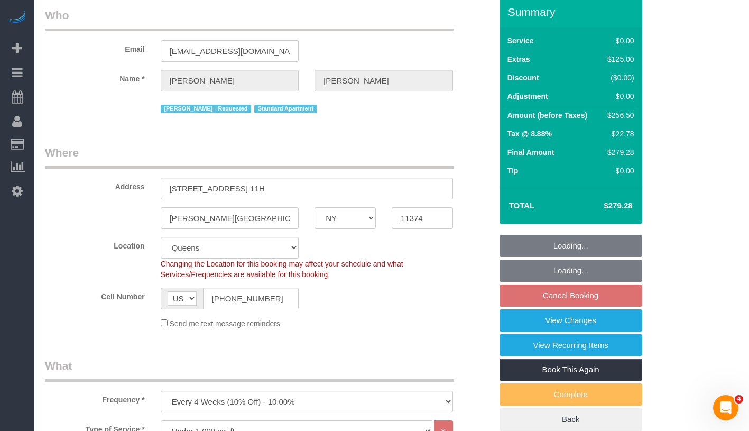
scroll to position [0, 0]
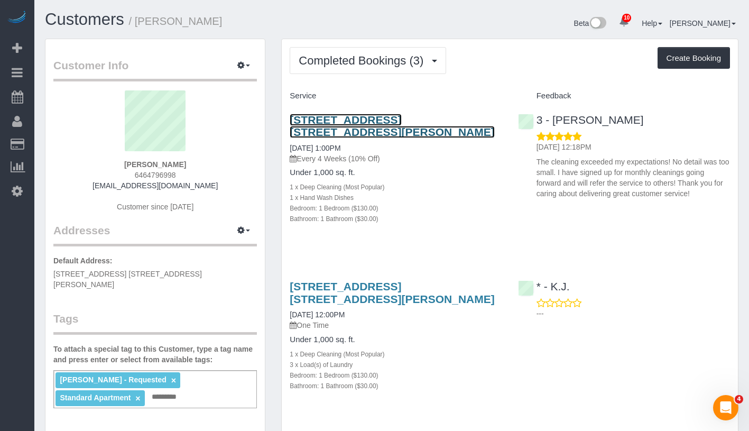
click at [339, 120] on link "[STREET_ADDRESS] [STREET_ADDRESS][PERSON_NAME]" at bounding box center [392, 126] width 205 height 24
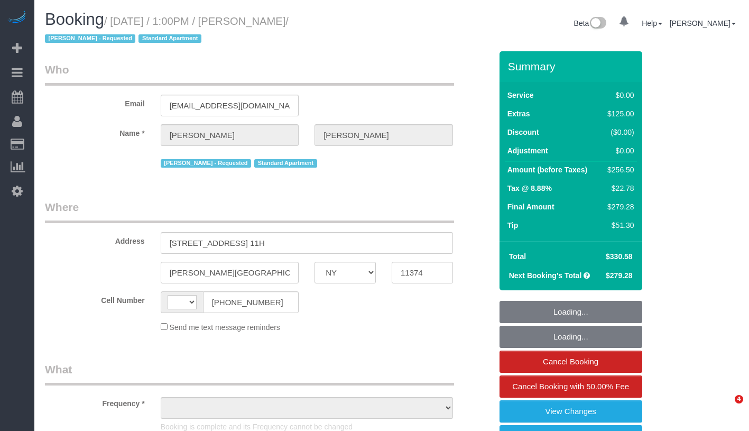
select select "NY"
select select "object:481"
select select "1"
select select "number:89"
select select "number:90"
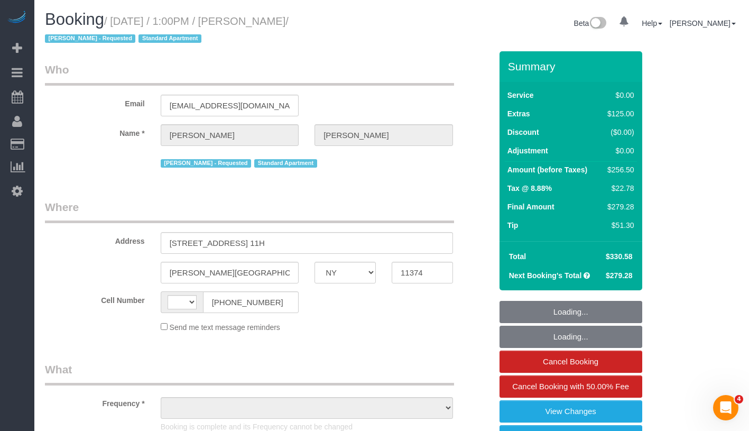
select select "number:15"
select select "number:6"
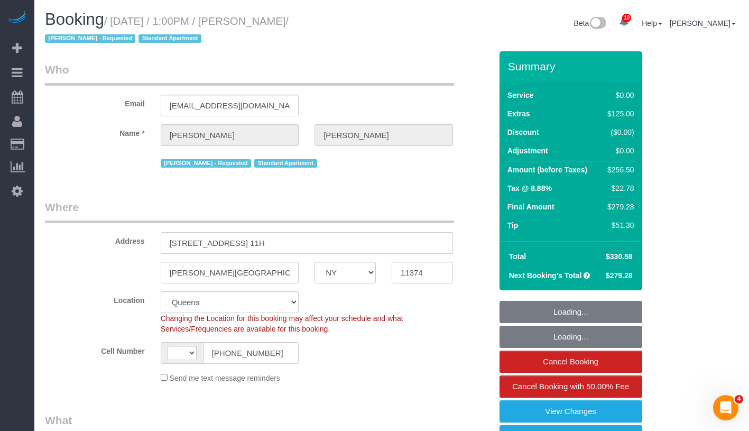
select select "object:739"
select select "string:[GEOGRAPHIC_DATA]"
select select "string:stripe-pm_1PYAHI4VGloSiKo79lVMBurU"
select select "spot1"
select select "1"
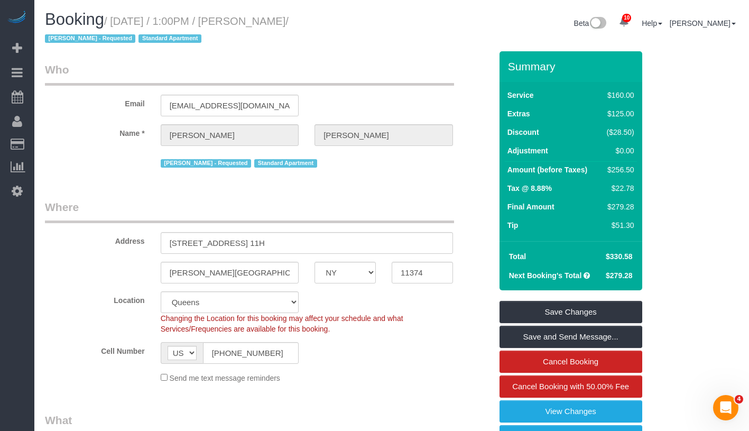
drag, startPoint x: 607, startPoint y: 228, endPoint x: 636, endPoint y: 228, distance: 29.1
click at [636, 228] on td "$51.30" at bounding box center [618, 226] width 37 height 19
copy div "$51.30"
drag, startPoint x: 119, startPoint y: 18, endPoint x: 330, endPoint y: 16, distance: 211.5
click at [289, 16] on small "/ [DATE] / 1:00PM / [PERSON_NAME] / [PERSON_NAME] - Requested Standard Apartment" at bounding box center [167, 30] width 244 height 30
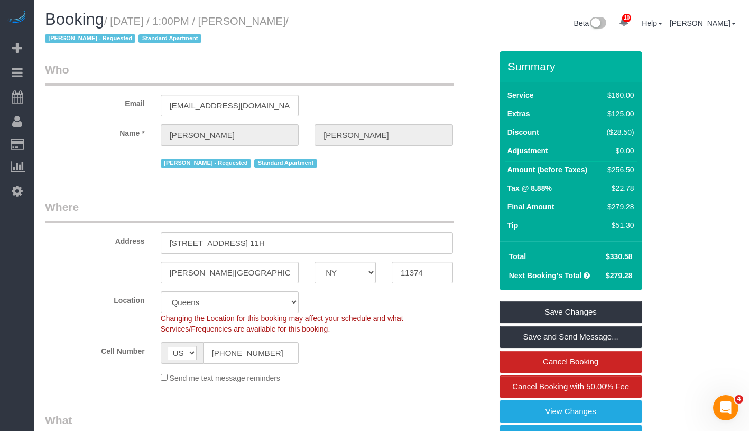
copy small "[DATE] / 1:00PM / [PERSON_NAME]"
